Goal: Navigation & Orientation: Find specific page/section

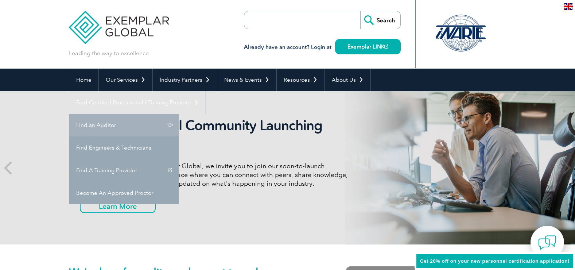
click at [179, 114] on link "Find an Auditor" at bounding box center [123, 125] width 109 height 23
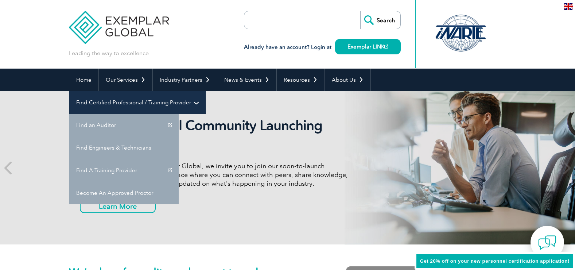
click at [206, 91] on link "Find Certified Professional / Training Provider" at bounding box center [137, 102] width 136 height 23
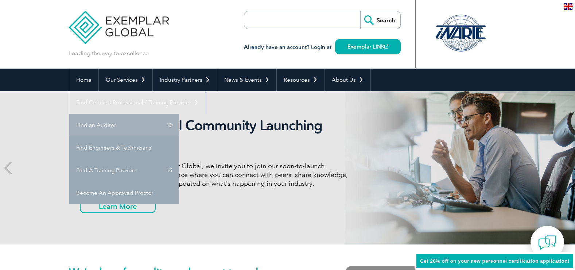
click at [179, 114] on link "Find an Auditor" at bounding box center [123, 125] width 109 height 23
